Goal: Information Seeking & Learning: Understand process/instructions

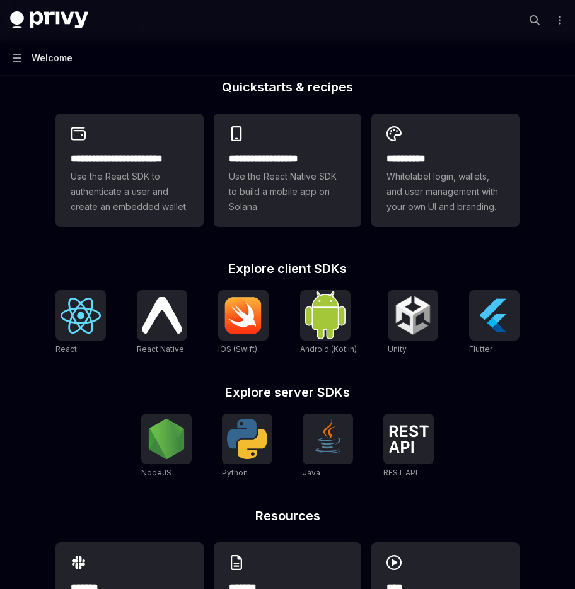
scroll to position [403, 0]
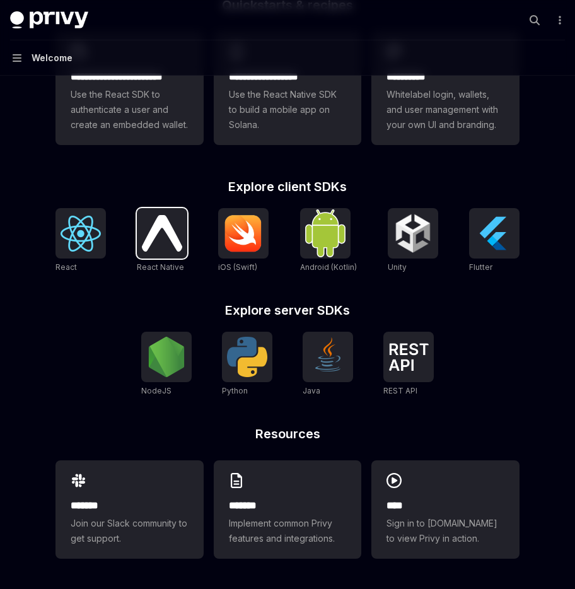
click at [166, 231] on img at bounding box center [162, 233] width 40 height 36
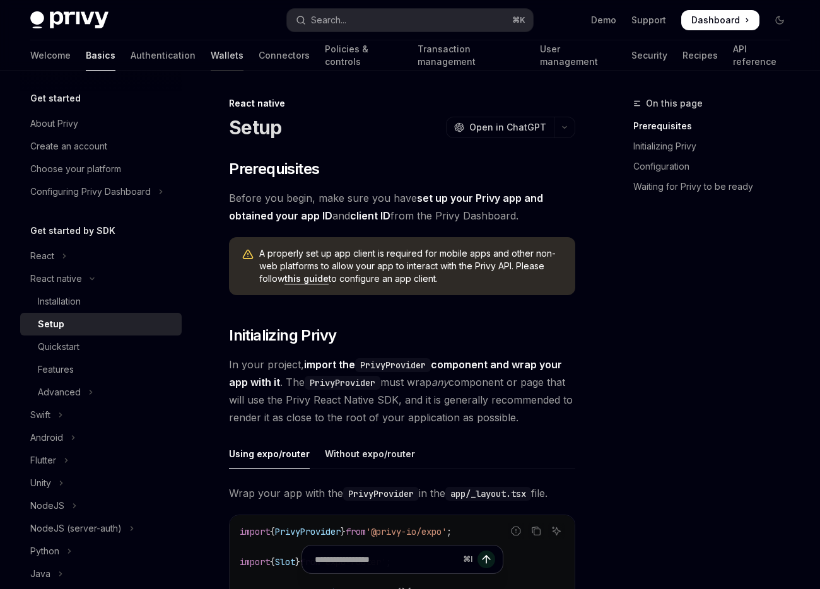
click at [211, 57] on link "Wallets" at bounding box center [227, 55] width 33 height 30
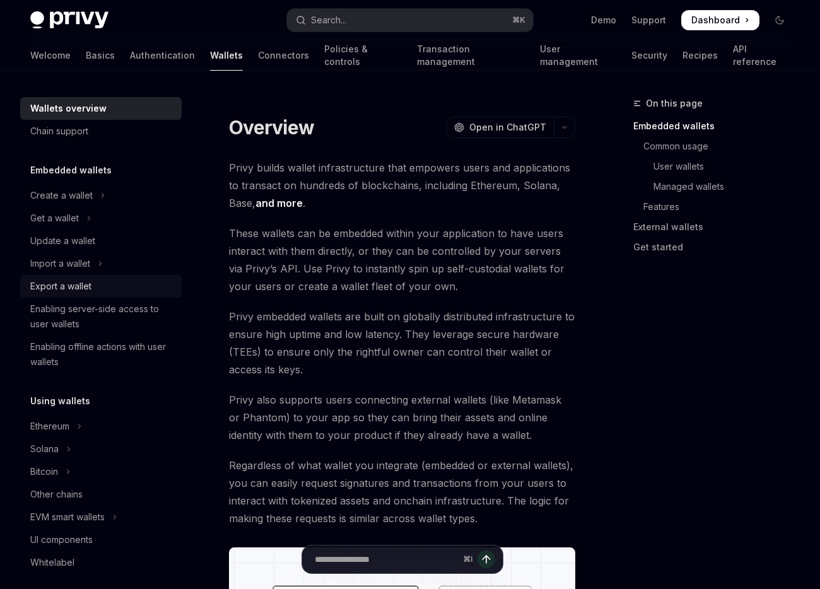
click at [47, 287] on div "Export a wallet" at bounding box center [60, 286] width 61 height 15
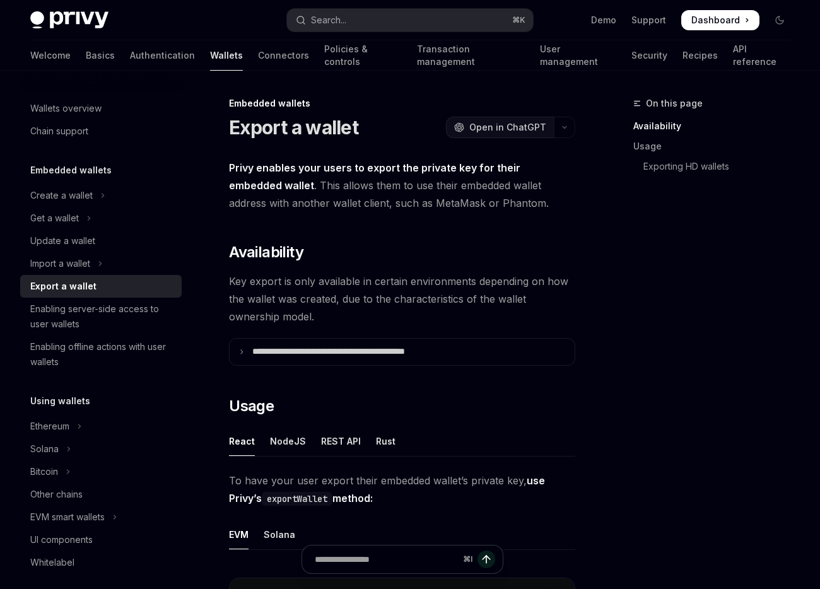
click at [495, 136] on button "OpenAI Open in ChatGPT" at bounding box center [500, 127] width 108 height 21
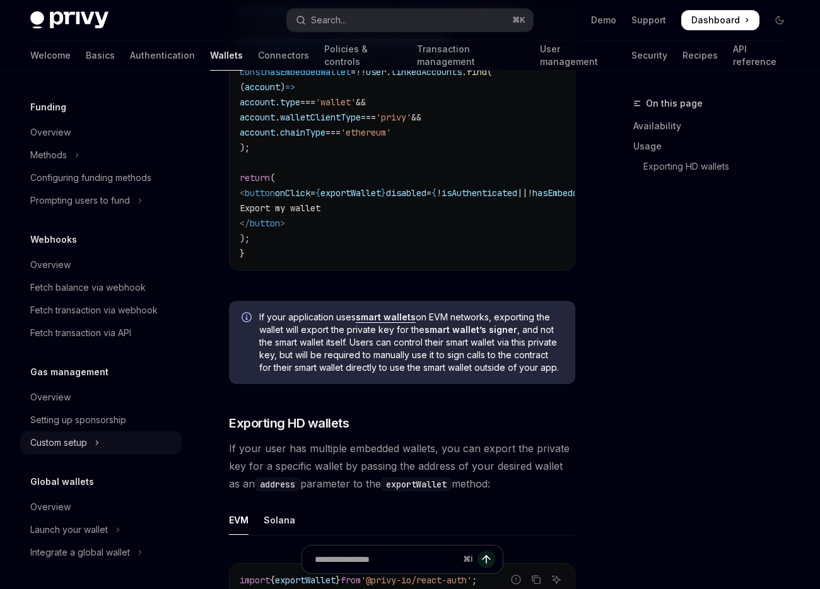
scroll to position [969, 0]
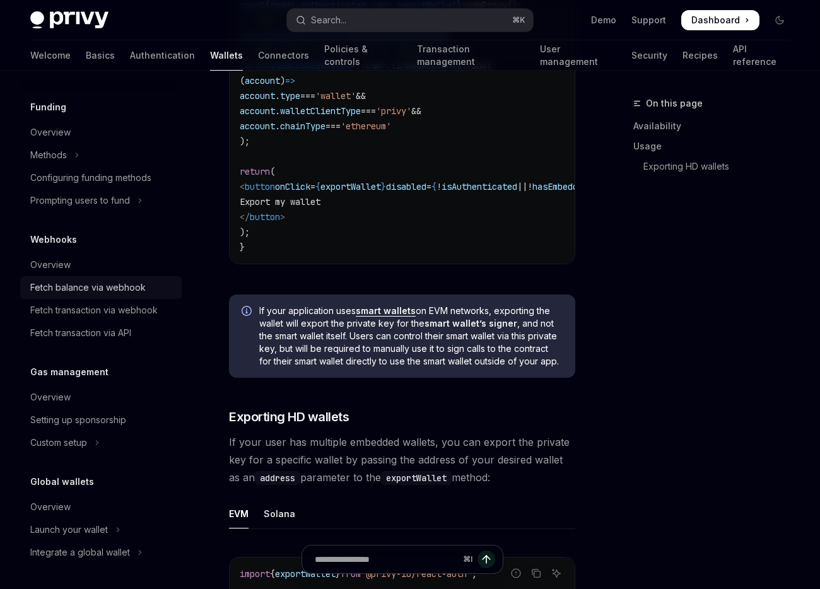
click at [102, 287] on div "Fetch balance via webhook" at bounding box center [87, 287] width 115 height 15
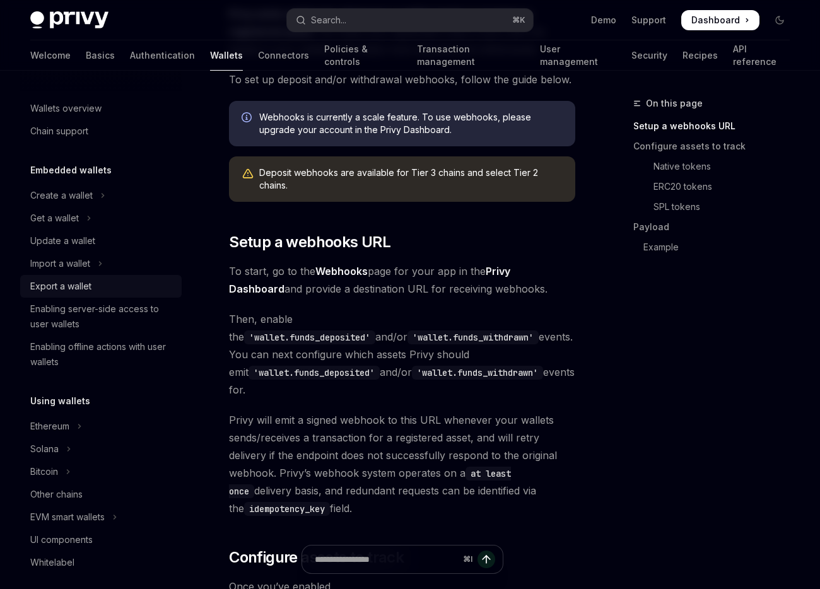
click at [57, 288] on div "Export a wallet" at bounding box center [60, 286] width 61 height 15
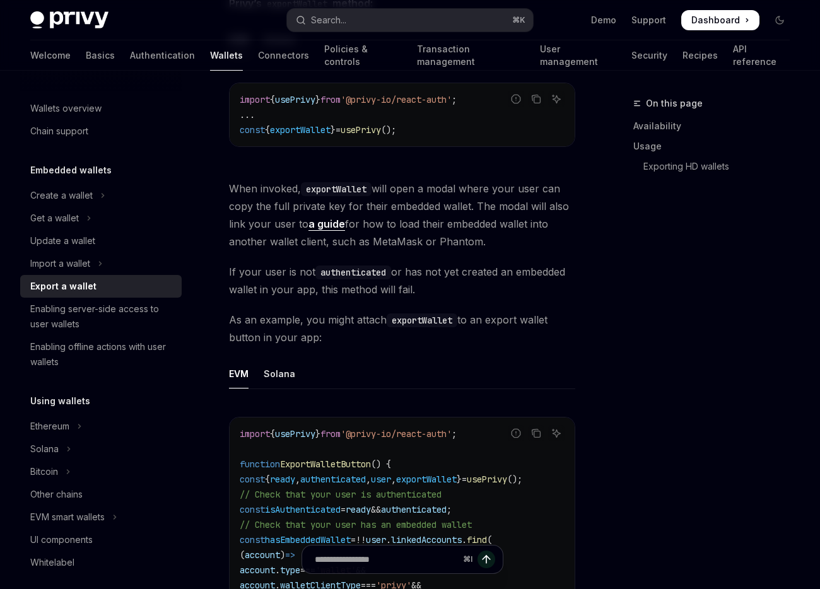
scroll to position [314, 0]
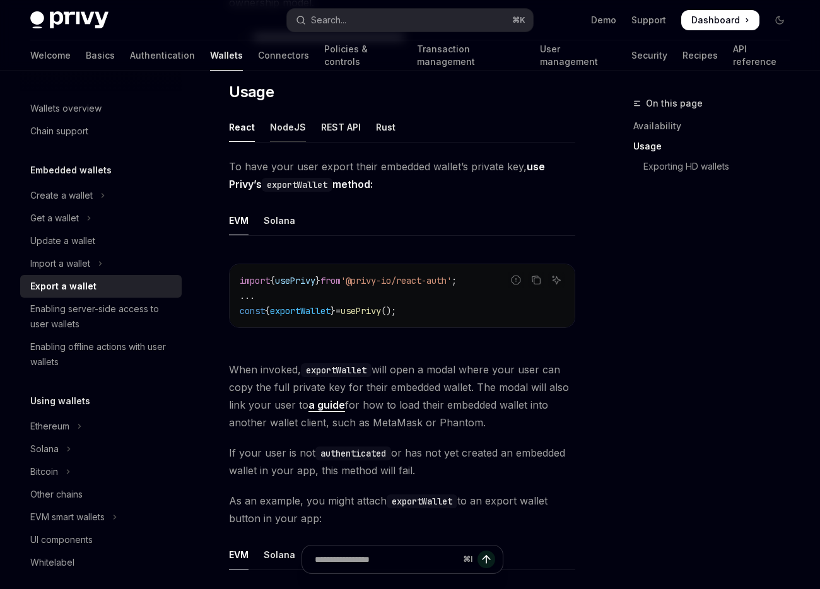
click at [291, 125] on div "NodeJS" at bounding box center [288, 127] width 36 height 30
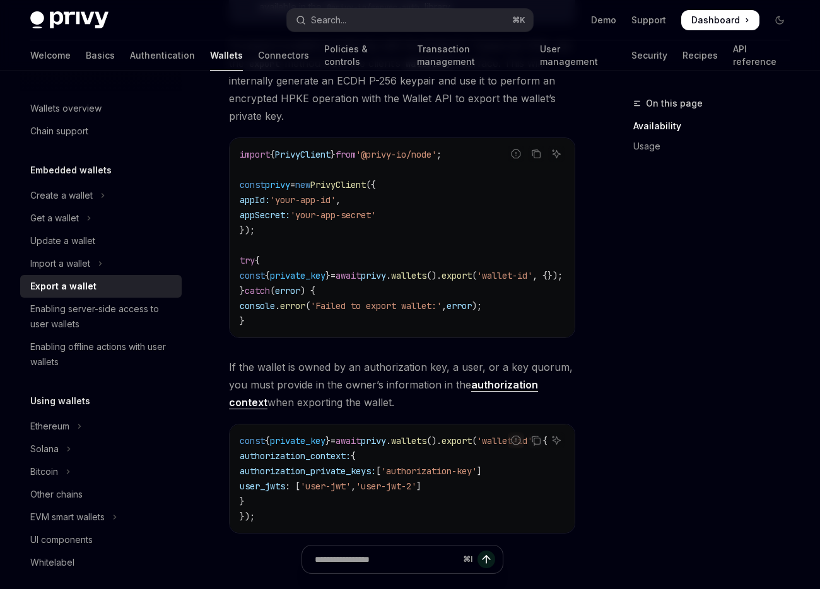
scroll to position [137, 0]
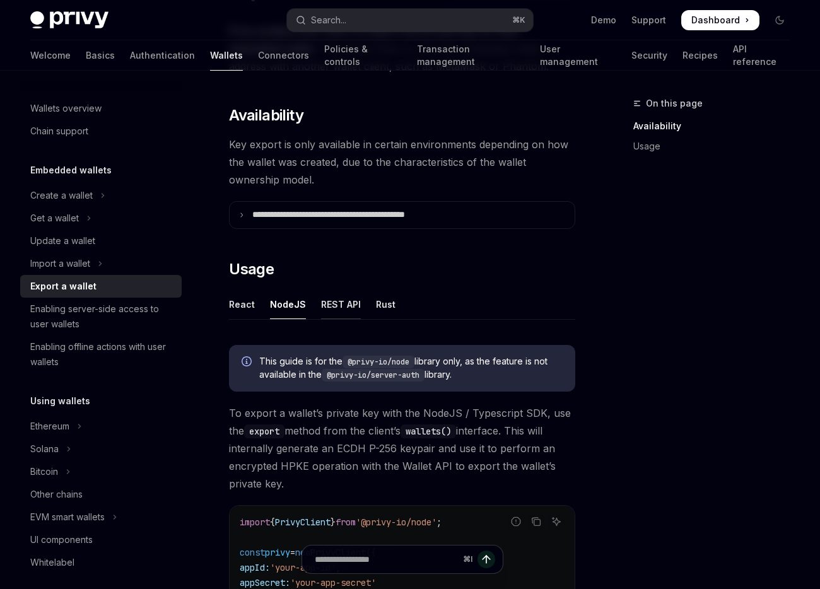
click at [350, 301] on div "REST API" at bounding box center [341, 304] width 40 height 30
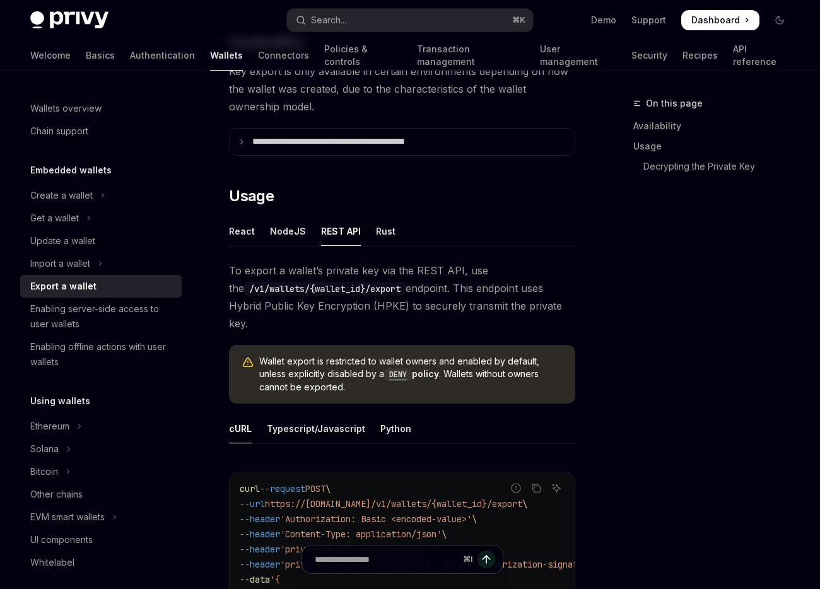
scroll to position [360, 0]
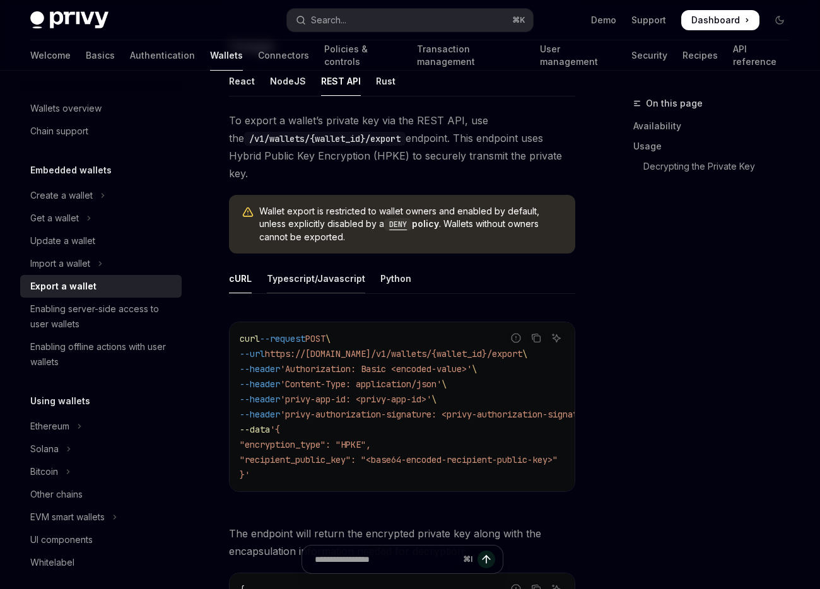
click at [327, 264] on div "Typescript/Javascript" at bounding box center [316, 279] width 98 height 30
type textarea "*"
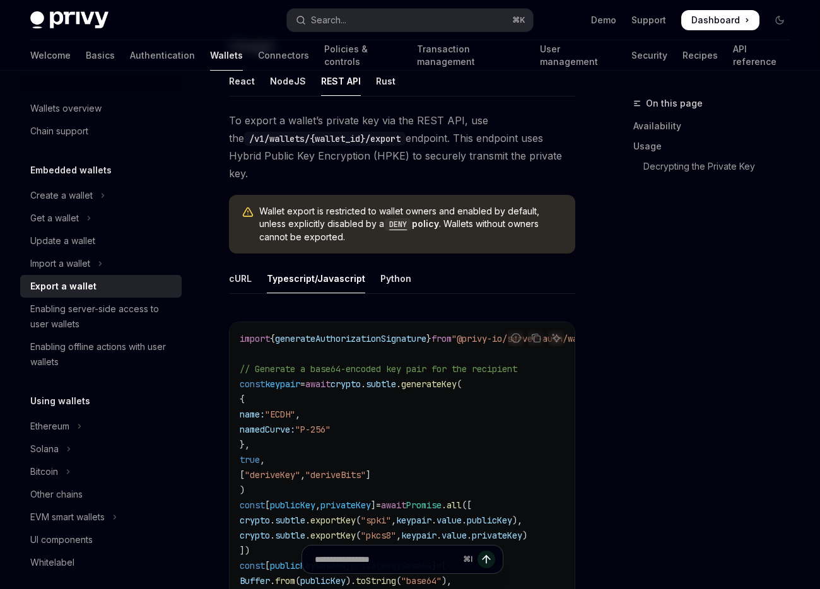
scroll to position [363, 0]
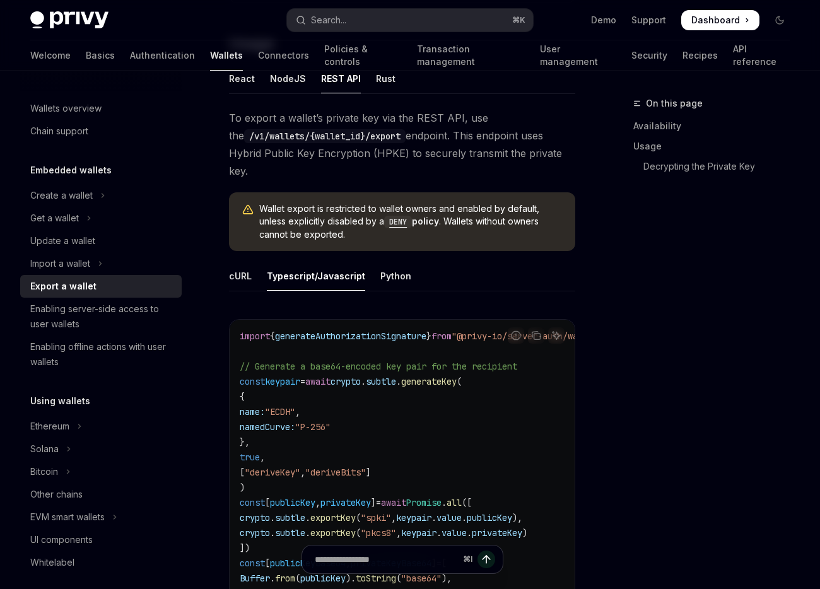
drag, startPoint x: 422, startPoint y: 317, endPoint x: 576, endPoint y: 359, distance: 158.9
drag, startPoint x: 481, startPoint y: 314, endPoint x: 530, endPoint y: 325, distance: 49.9
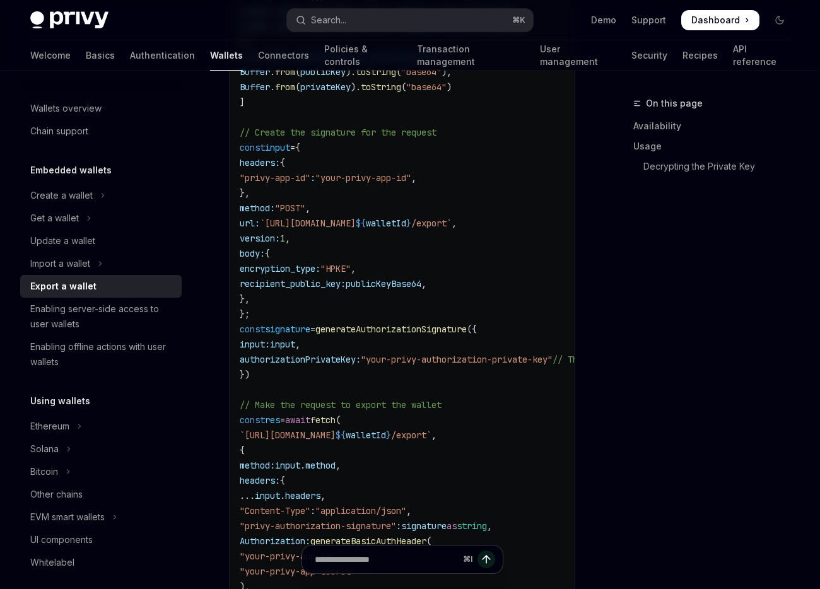
click at [460, 354] on span ""your-privy-authorization-private-key"" at bounding box center [457, 359] width 192 height 11
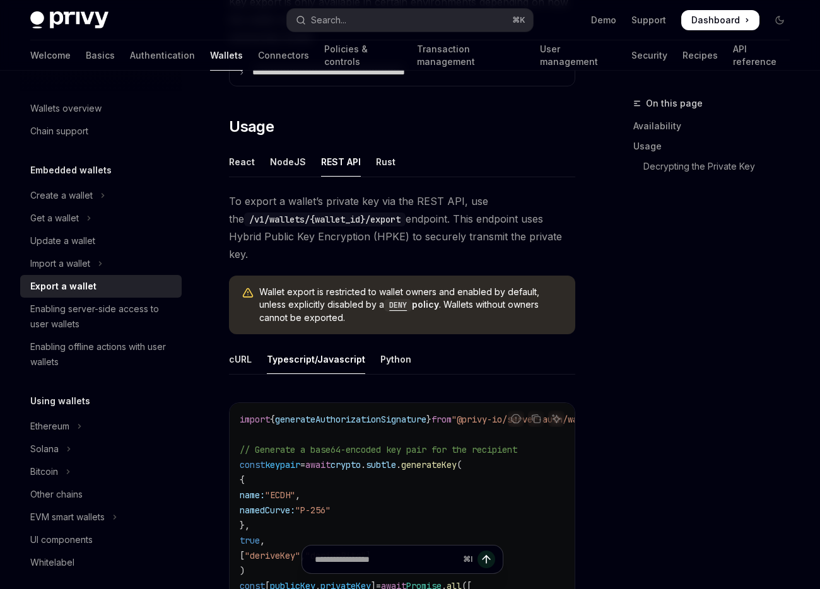
scroll to position [423, 0]
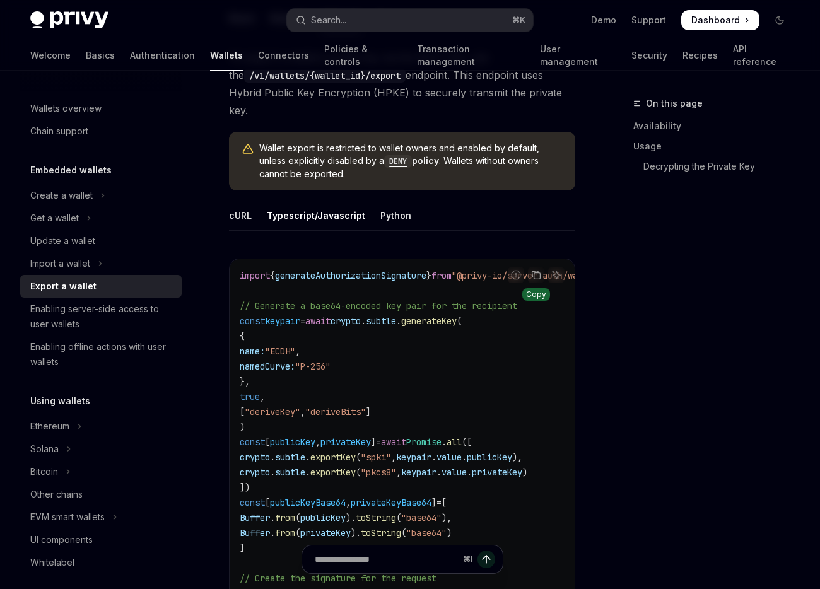
click at [538, 270] on icon "Copy the contents from the code block" at bounding box center [536, 275] width 10 height 10
click at [472, 270] on span "import { generateAuthorizationSignature } from "@privy-io/server-auth/wallet-ap…" at bounding box center [431, 275] width 383 height 11
click at [411, 270] on span "generateAuthorizationSignature" at bounding box center [350, 275] width 151 height 11
click at [410, 270] on span "generateAuthorizationSignature" at bounding box center [350, 275] width 151 height 11
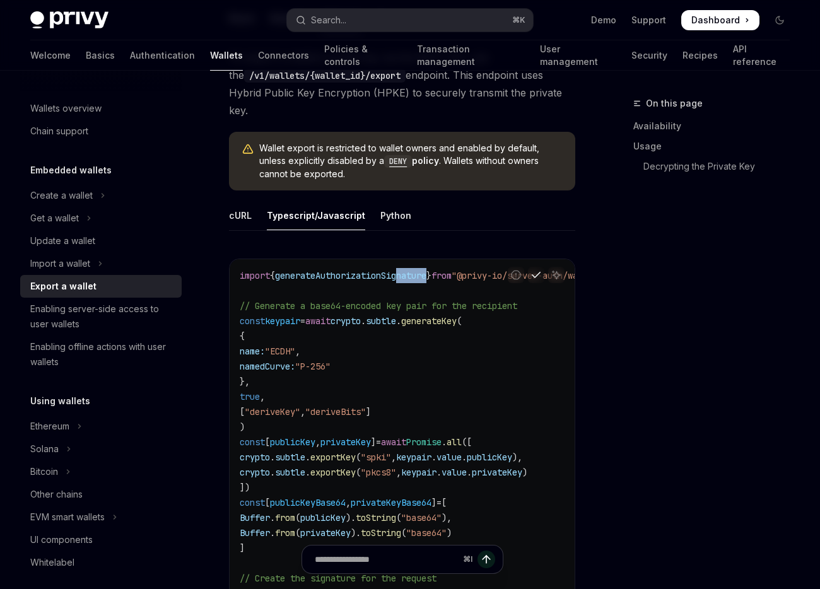
click at [410, 270] on span "generateAuthorizationSignature" at bounding box center [350, 275] width 151 height 11
click at [451, 270] on span "from" at bounding box center [441, 275] width 20 height 11
click at [489, 270] on span ""@privy-io/server-auth/wallet-api"" at bounding box center [536, 275] width 171 height 11
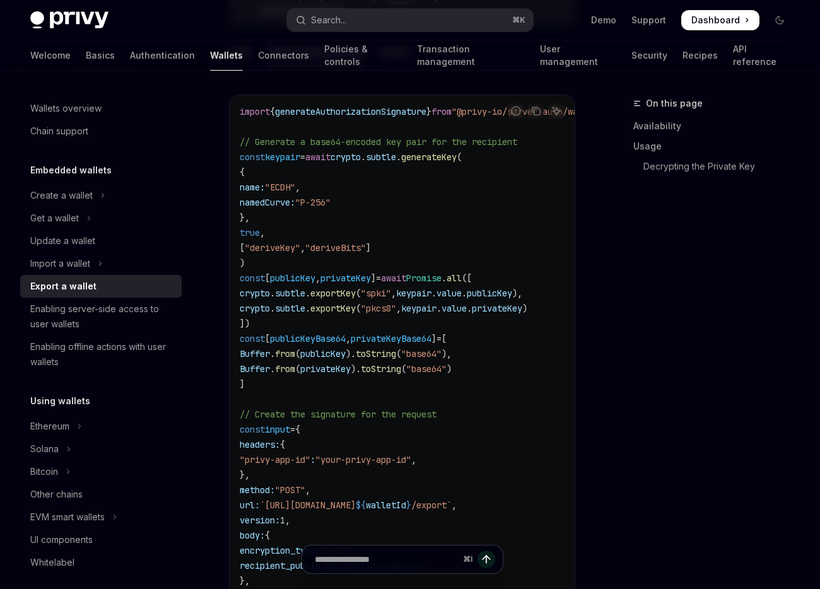
scroll to position [559, 0]
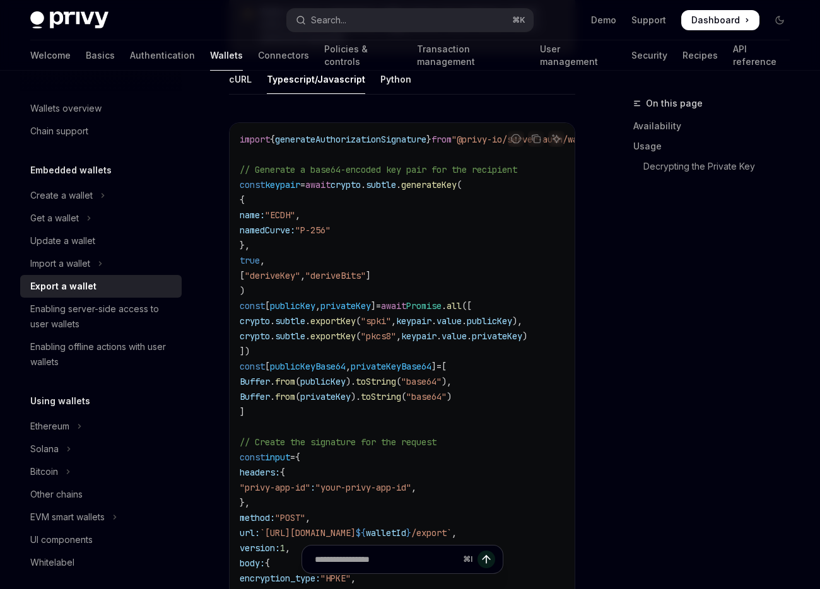
click at [444, 335] on code "import { generateAuthorizationSignature } from "@privy-io/server-auth/wallet-ap…" at bounding box center [560, 548] width 641 height 832
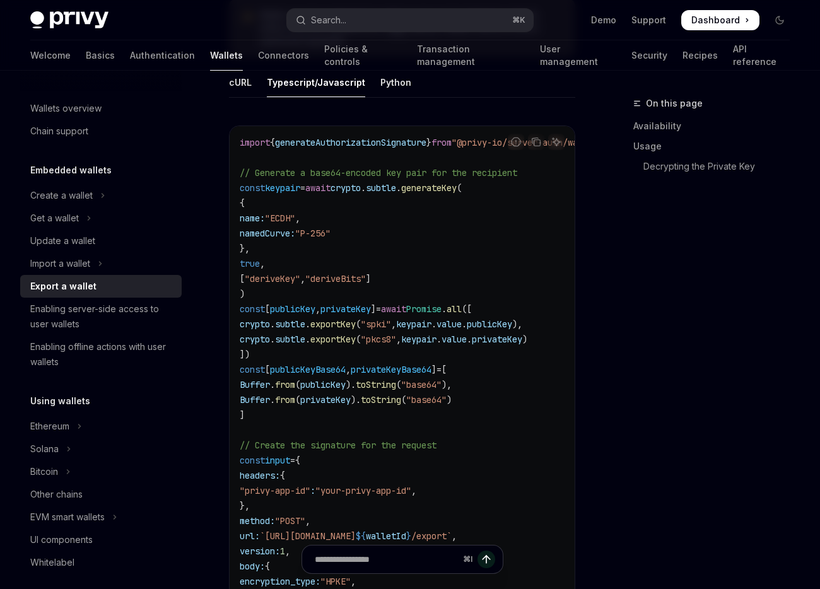
scroll to position [525, 0]
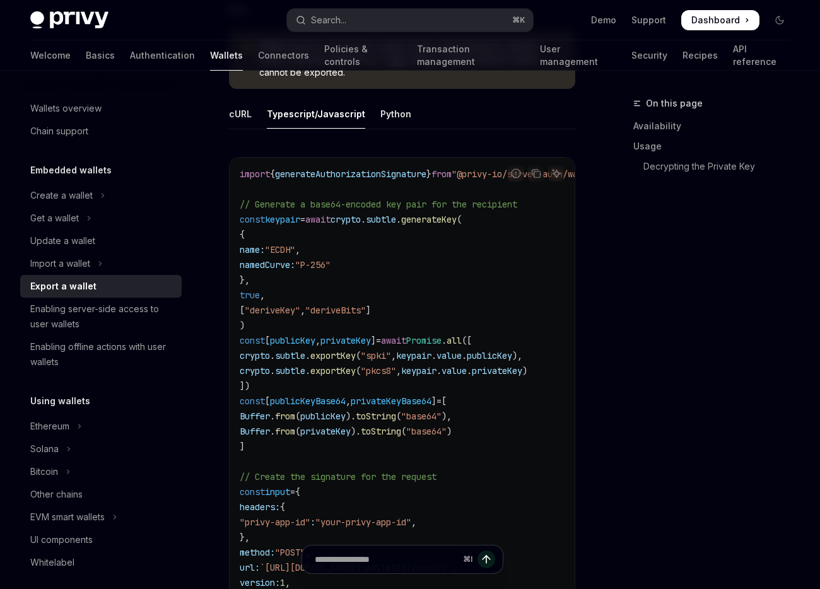
click at [372, 309] on code "import { generateAuthorizationSignature } from "@privy-io/server-auth/wallet-ap…" at bounding box center [560, 582] width 641 height 832
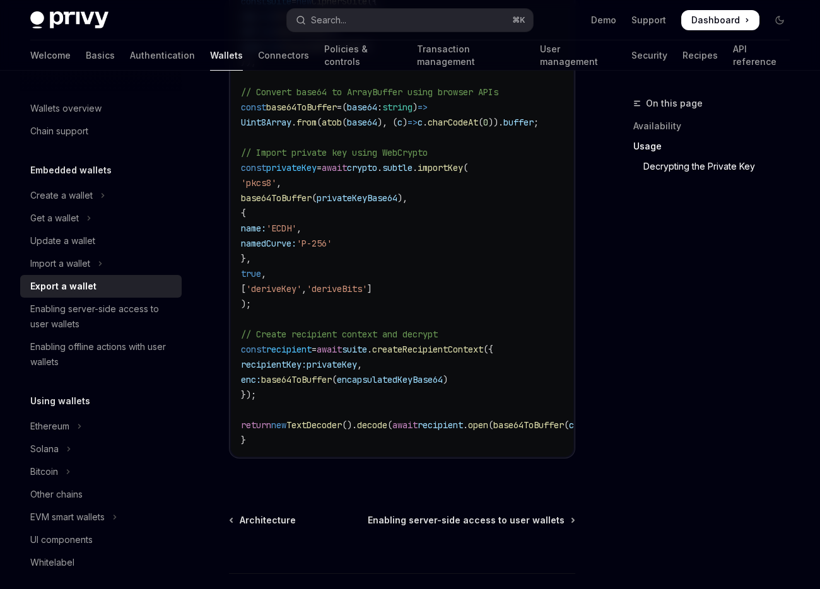
scroll to position [2403, 0]
